Goal: Task Accomplishment & Management: Manage account settings

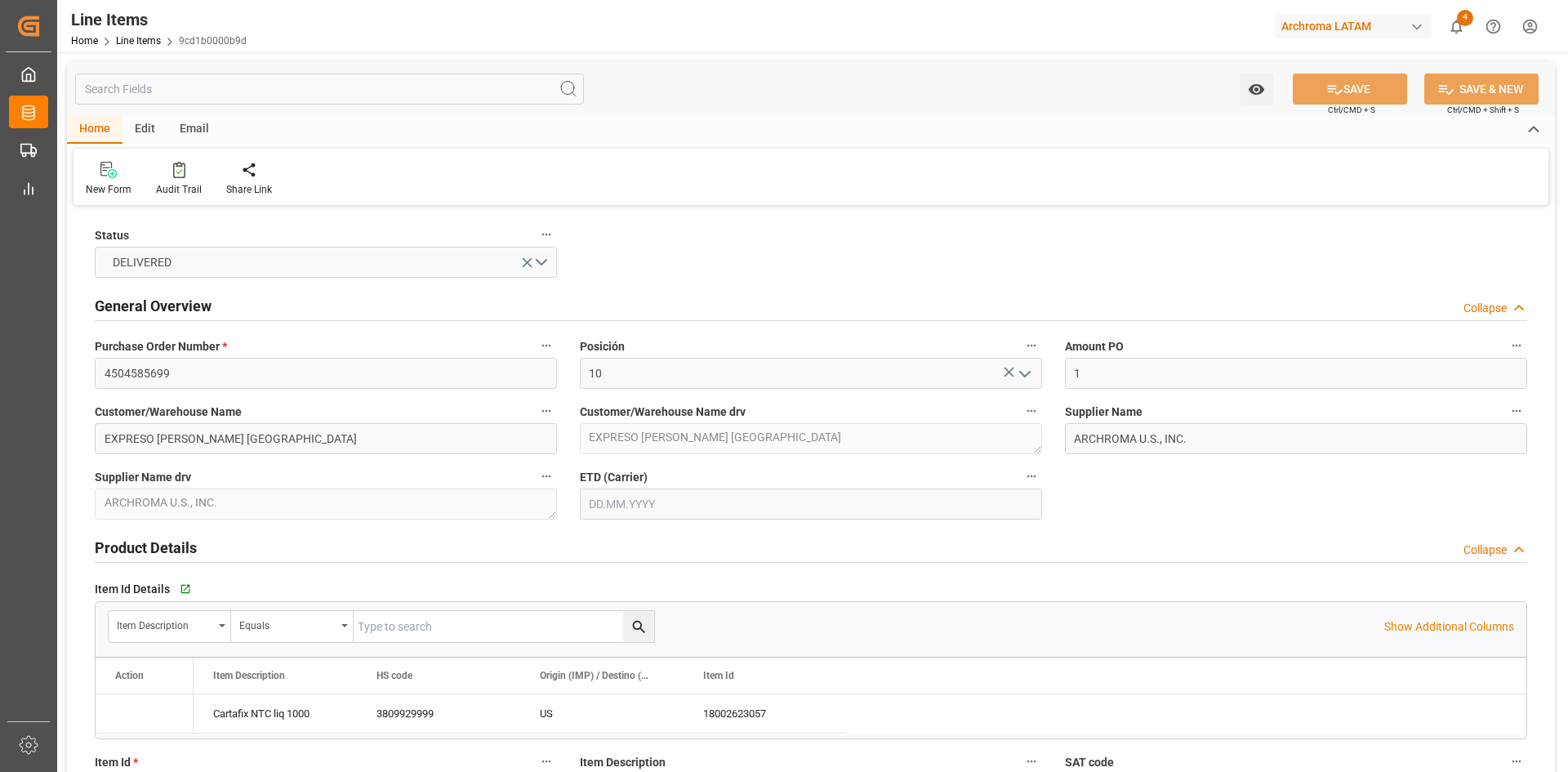
type input "1"
type input "12352400"
type input "15"
type input "15000"
type input "15870"
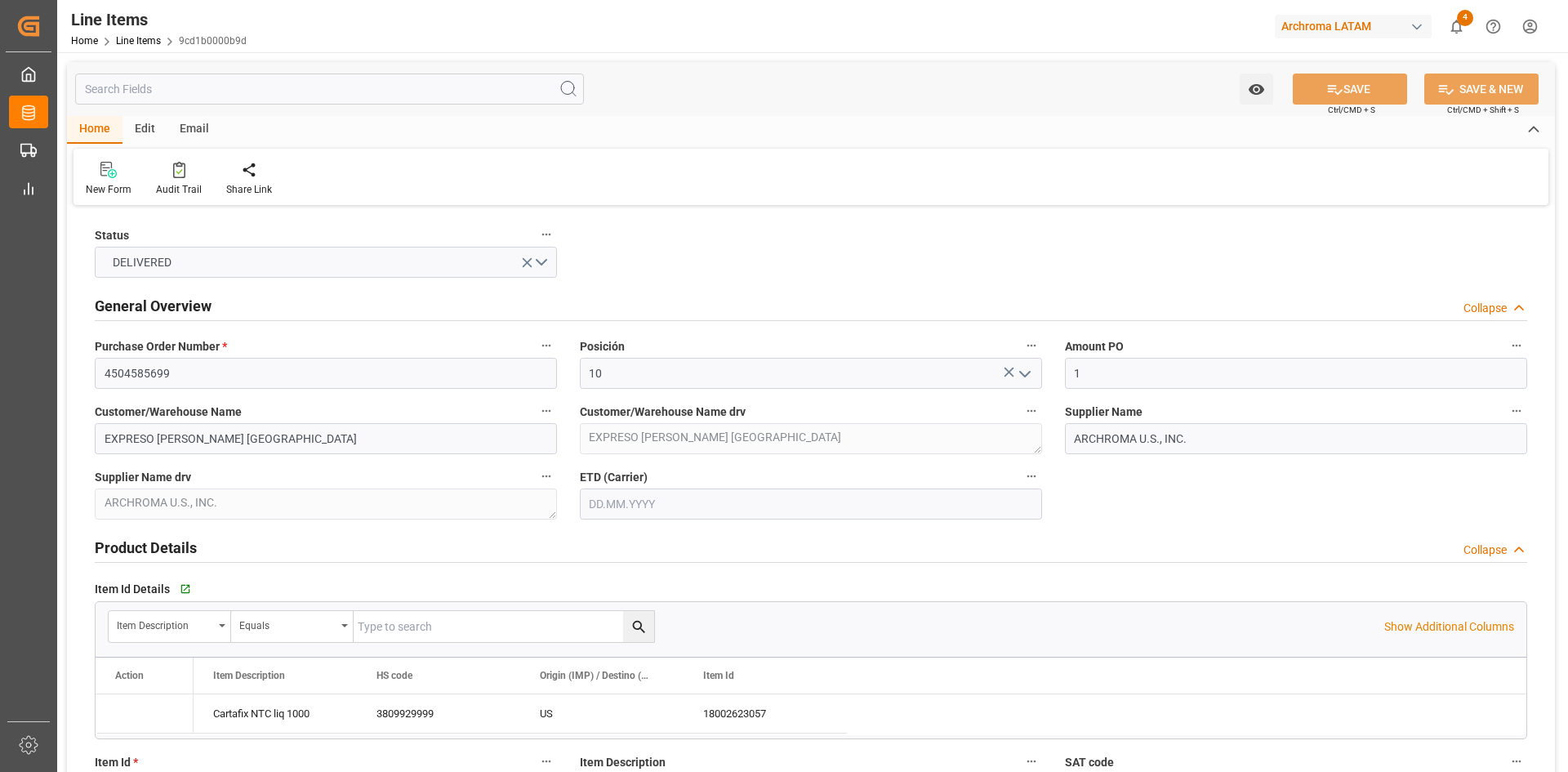
type input "27150"
type input "3809929999"
type input "24"
type input "29.07.2025"
type input "21.07.2025"
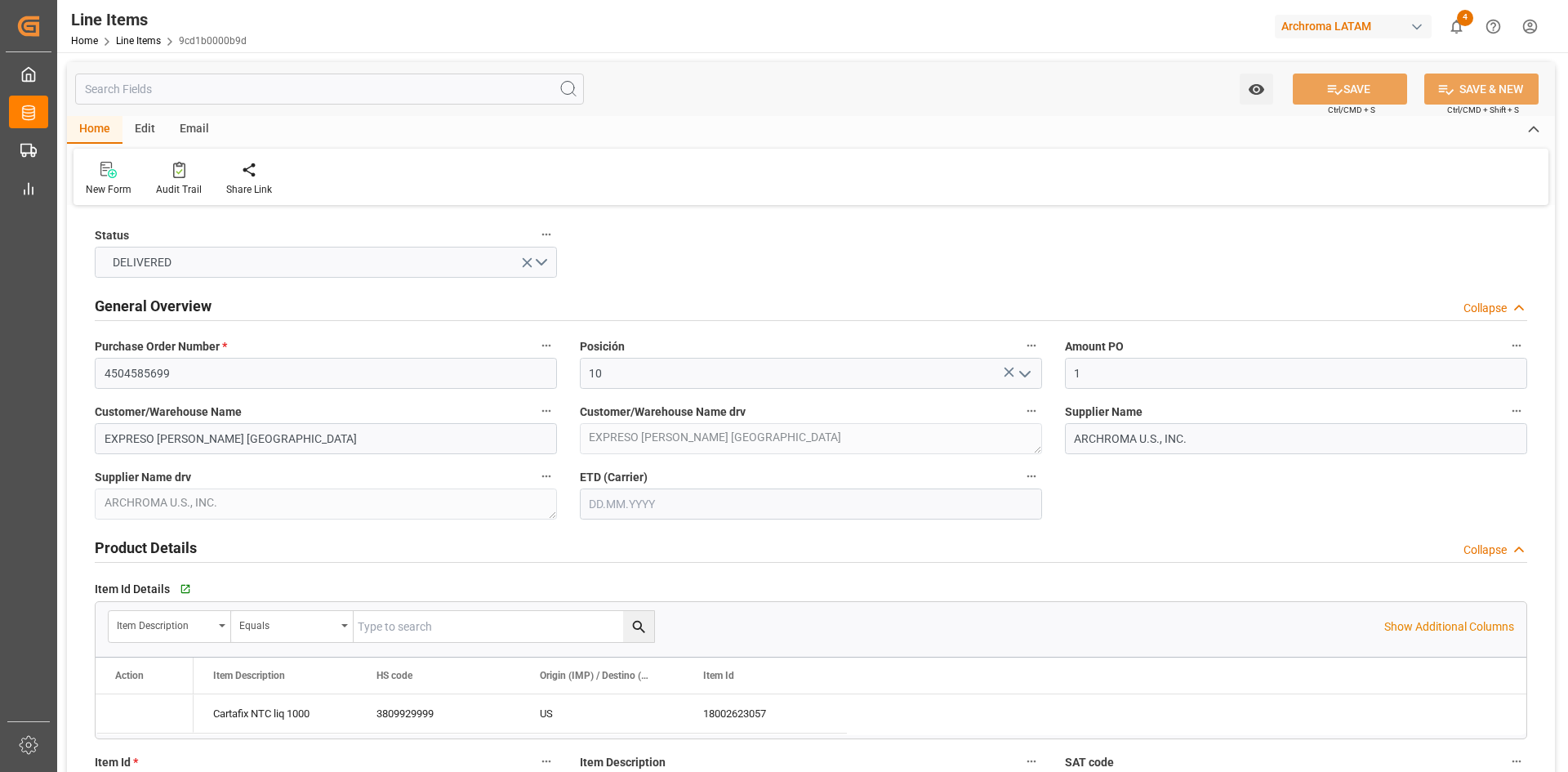
type input "[DATE] 13:55"
type input "16.02.2025 00:31"
type input "12.02.2025"
type input "29.07.2025"
type input "10.07.2025"
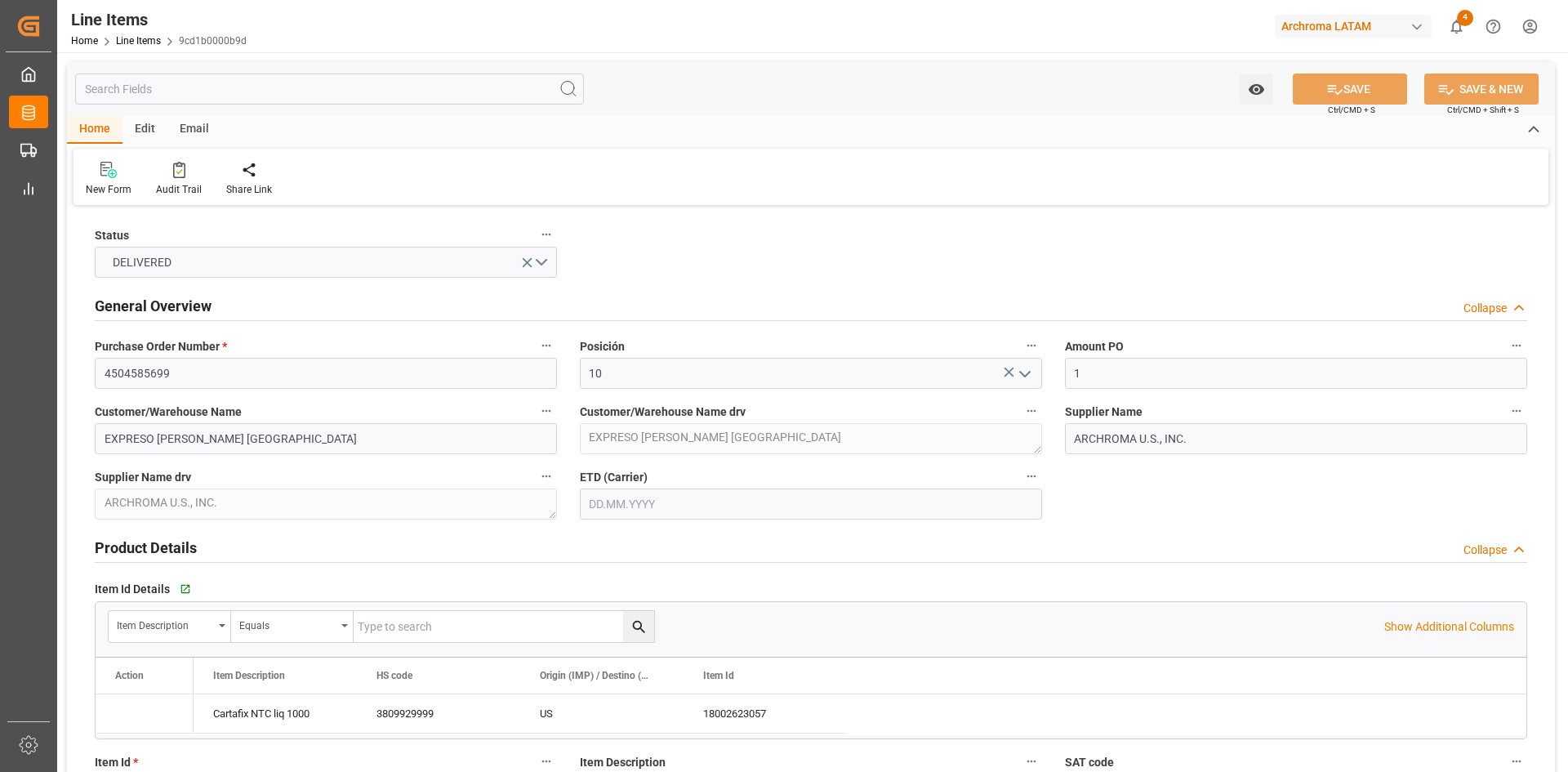
type input "[DATE]"
type input "13.08.2025"
type input "[DATE]"
type input "29.07.2025"
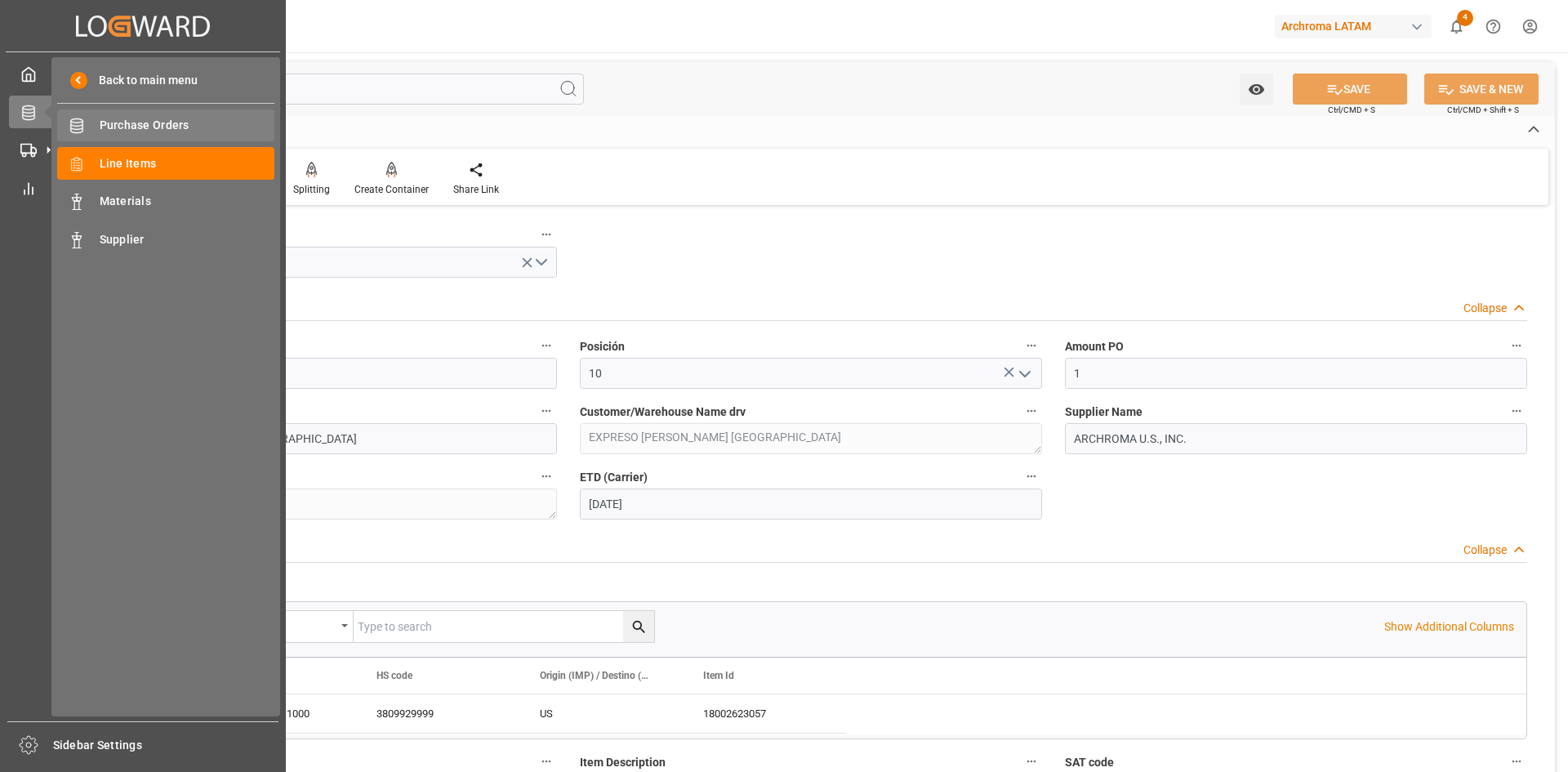
click at [124, 125] on span "Purchase Orders" at bounding box center [187, 125] width 175 height 17
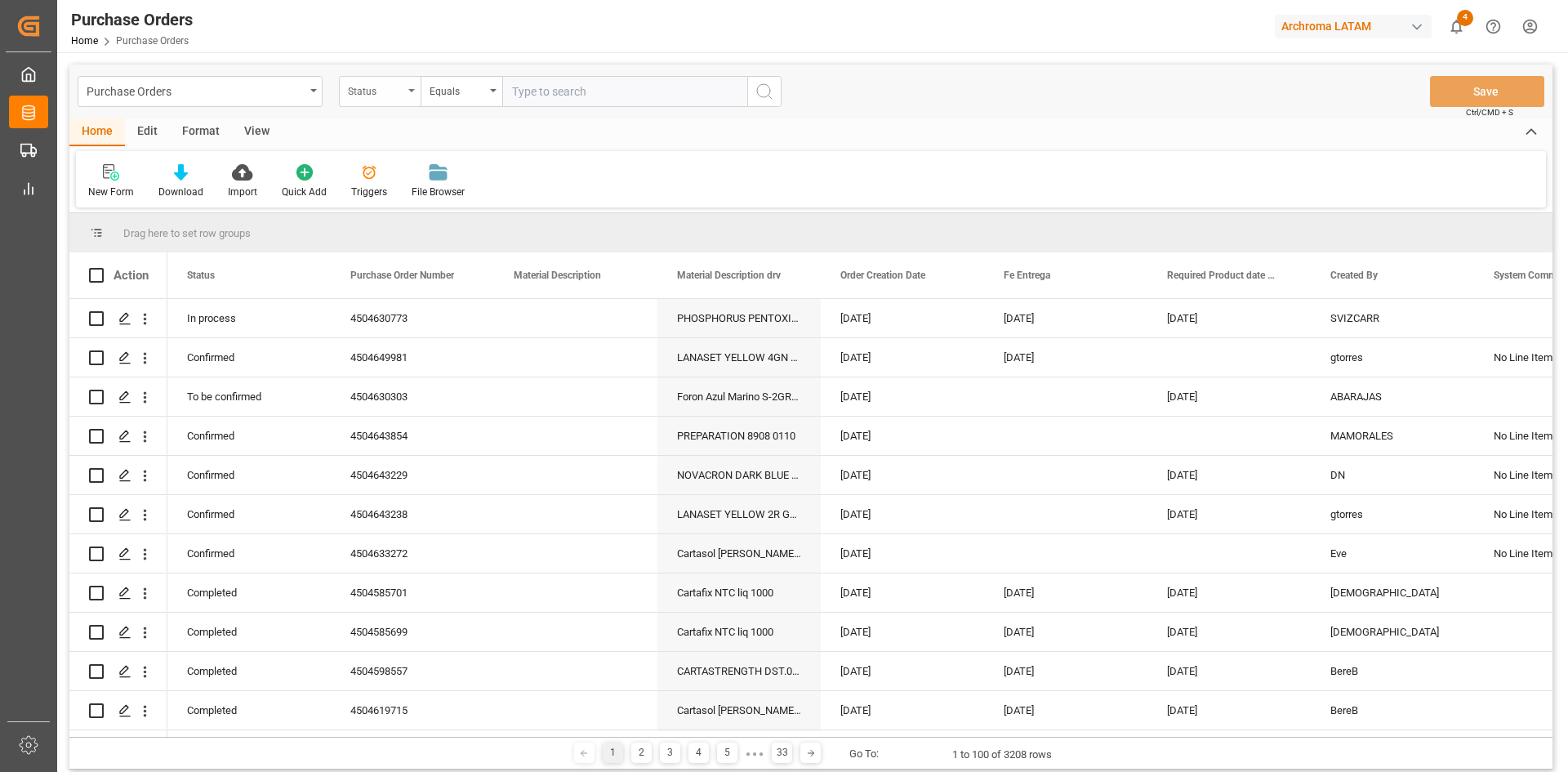
click at [403, 97] on div "Status" at bounding box center [380, 91] width 82 height 31
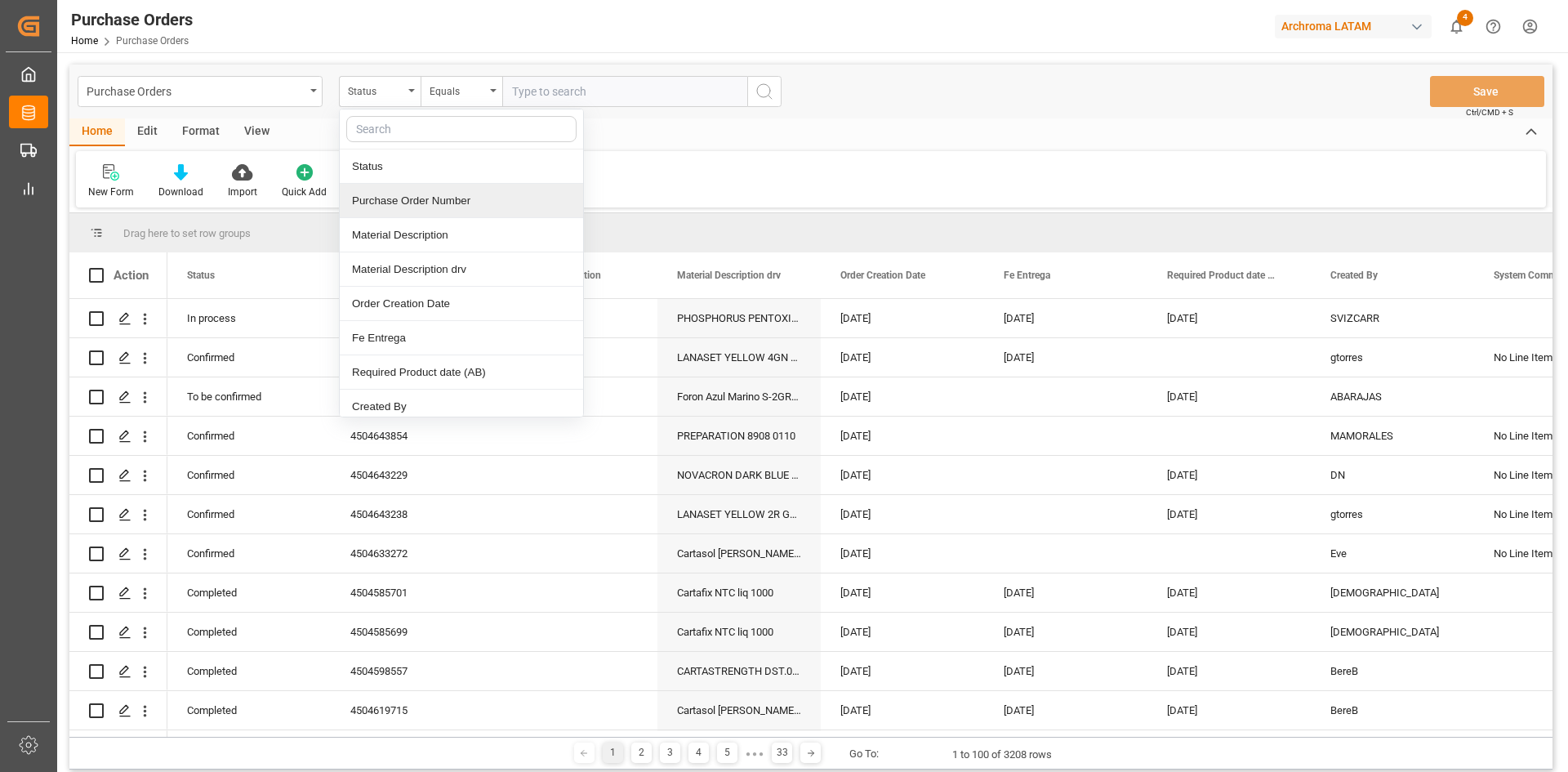
click at [430, 199] on div "Purchase Order Number" at bounding box center [461, 200] width 243 height 35
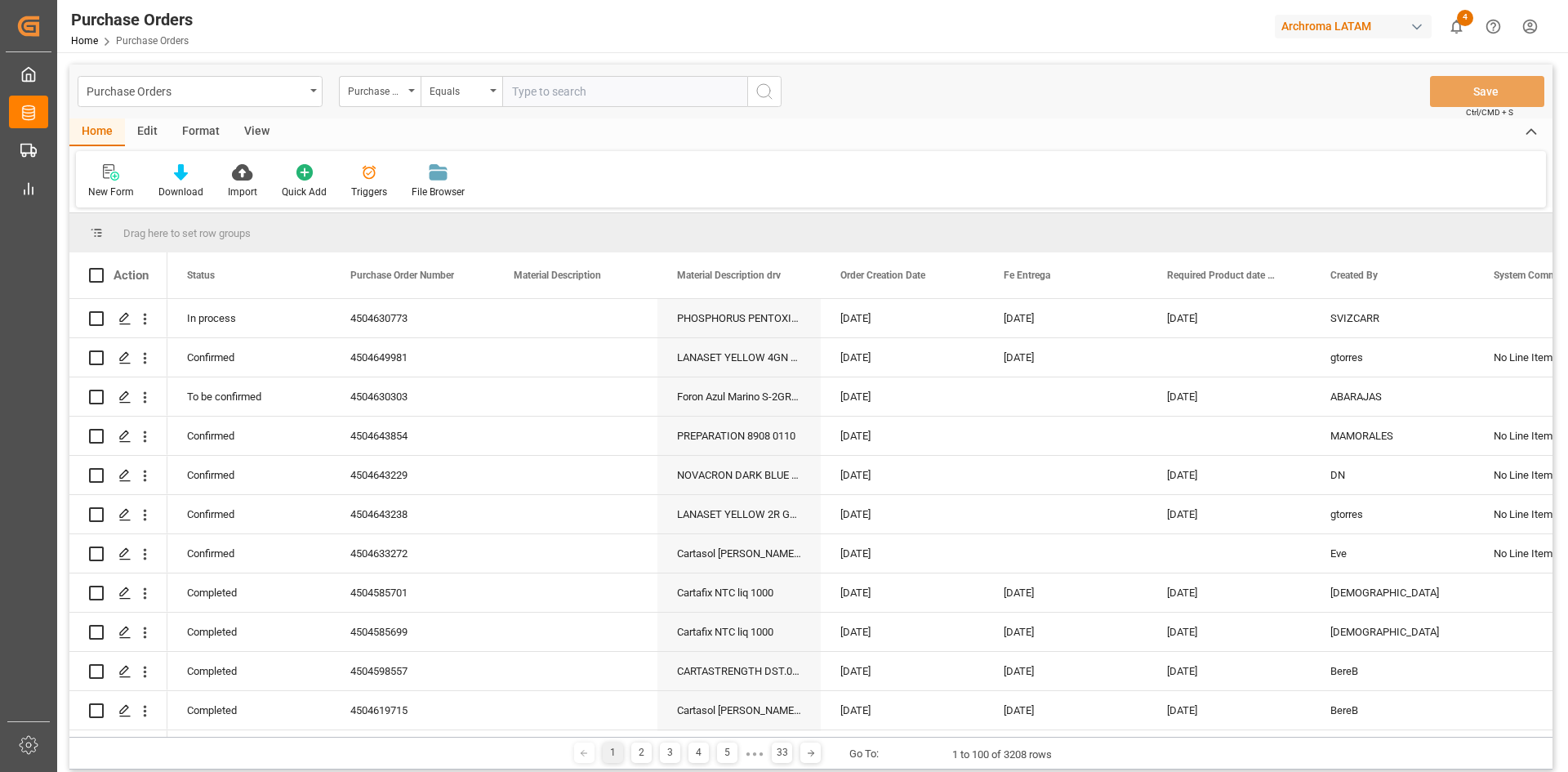
click at [552, 100] on input "text" at bounding box center [624, 91] width 245 height 31
paste input "4504633272"
type input "4504633272"
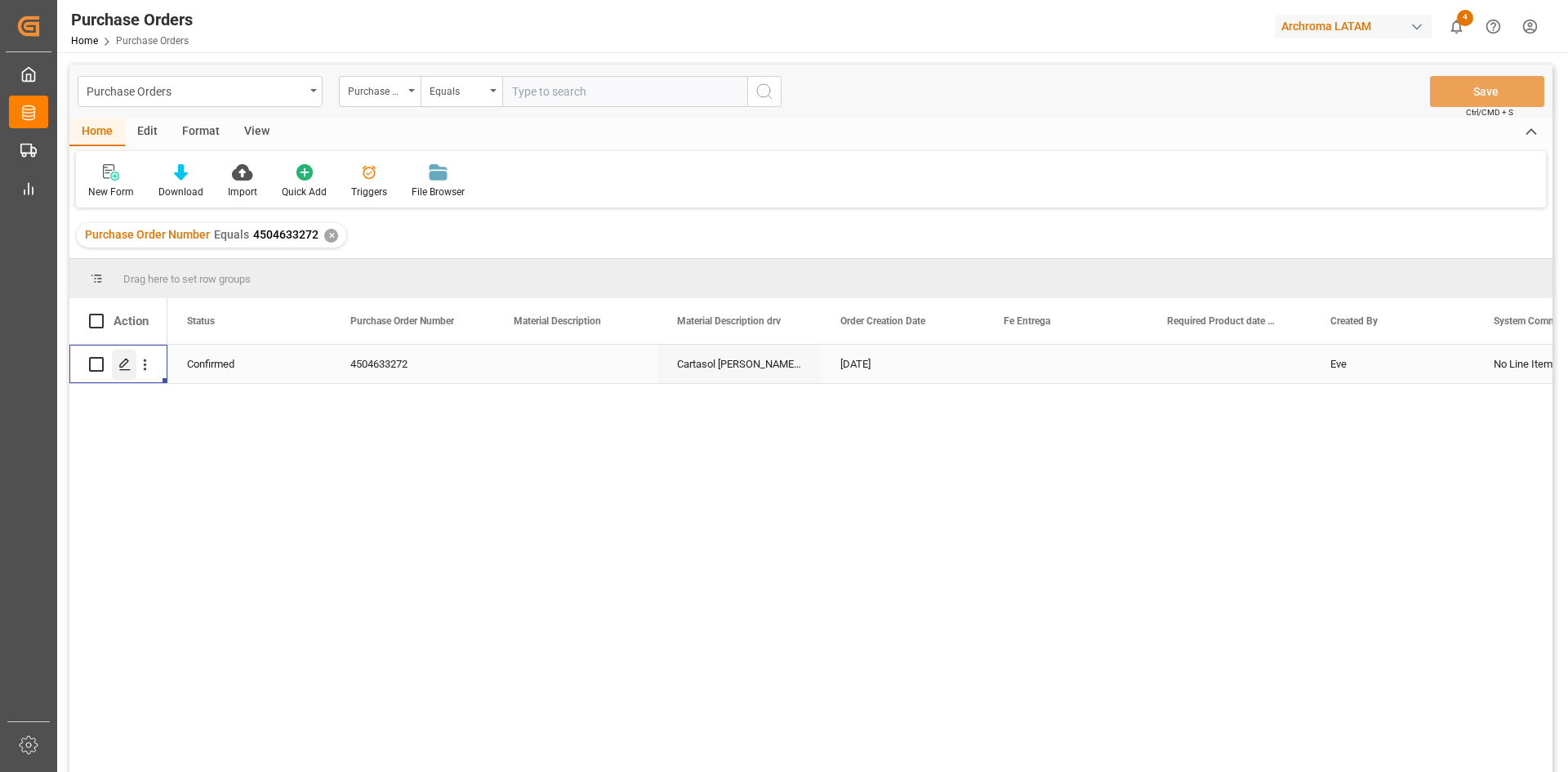
click at [127, 360] on icon "Press SPACE to select this row." at bounding box center [125, 364] width 13 height 13
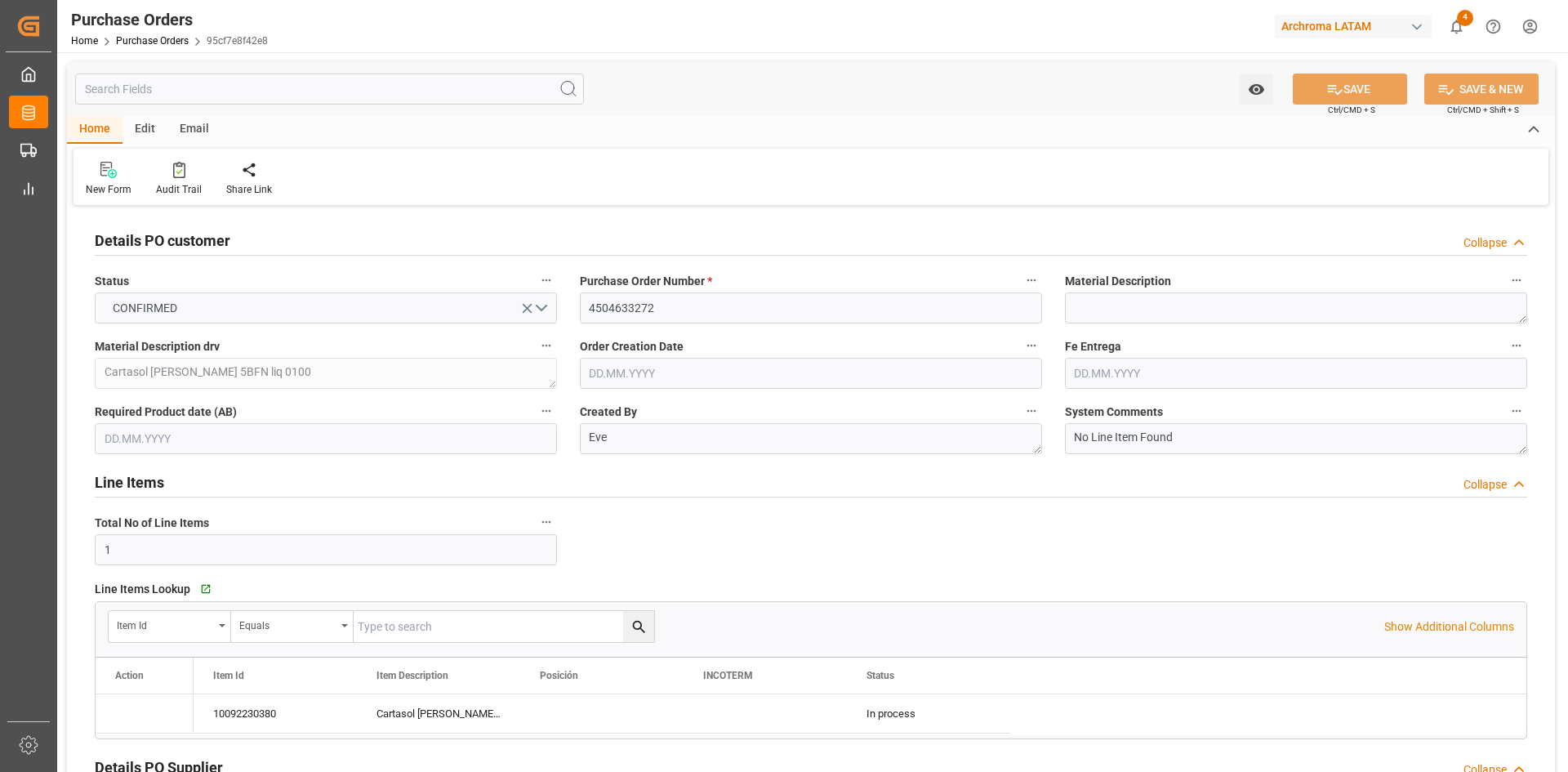
type input "19.06.2025"
type input "10.09.2025"
type input "29.09.2025"
